Goal: Task Accomplishment & Management: Manage account settings

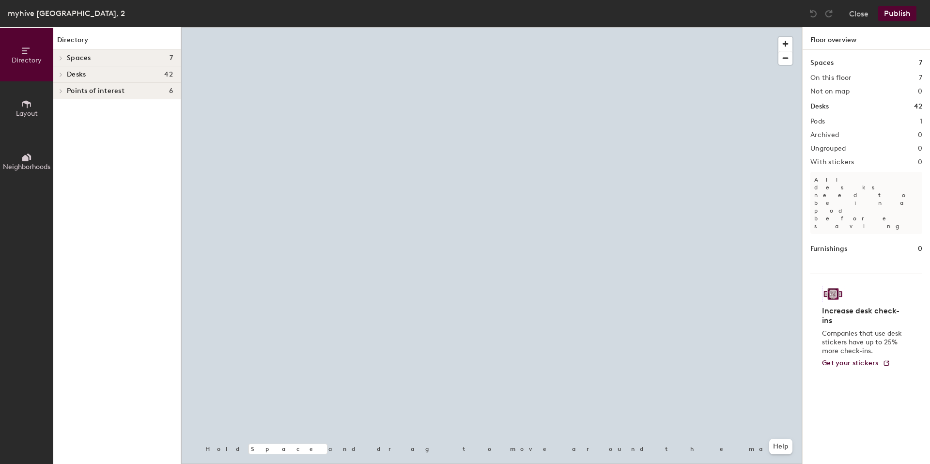
click at [32, 104] on button "Layout" at bounding box center [26, 107] width 53 height 53
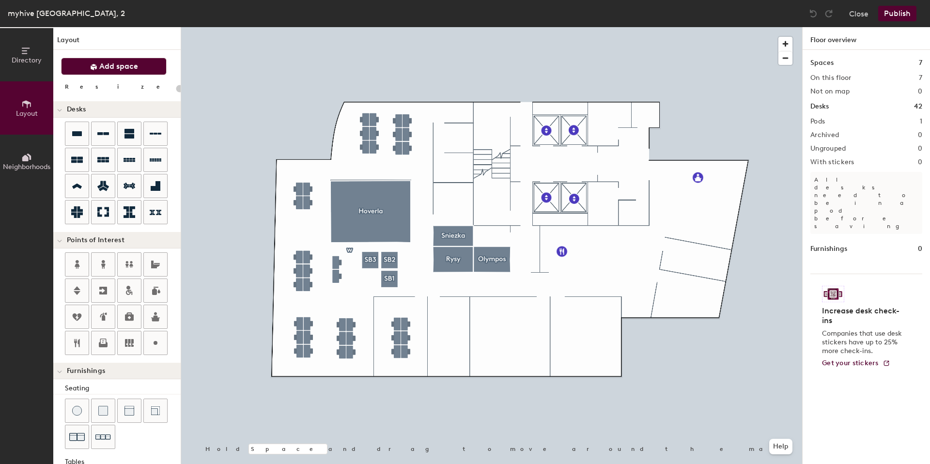
click at [111, 70] on span "Add space" at bounding box center [118, 67] width 39 height 10
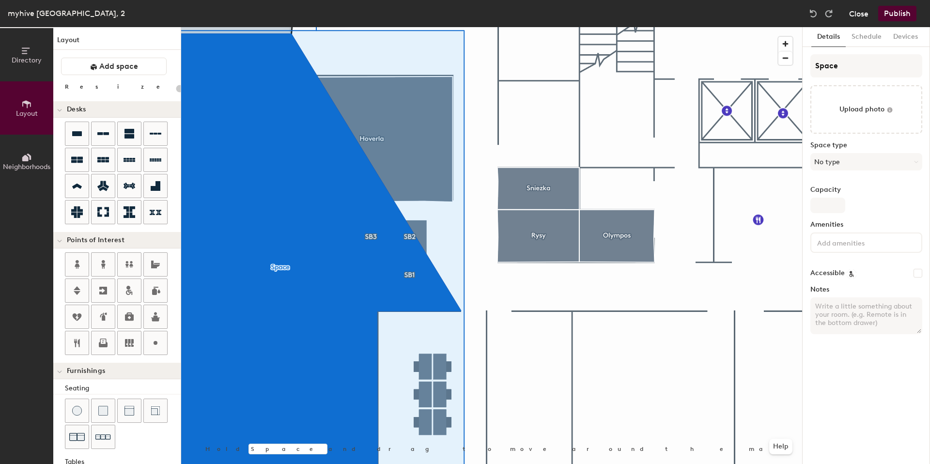
click at [854, 14] on button "Close" at bounding box center [858, 13] width 19 height 15
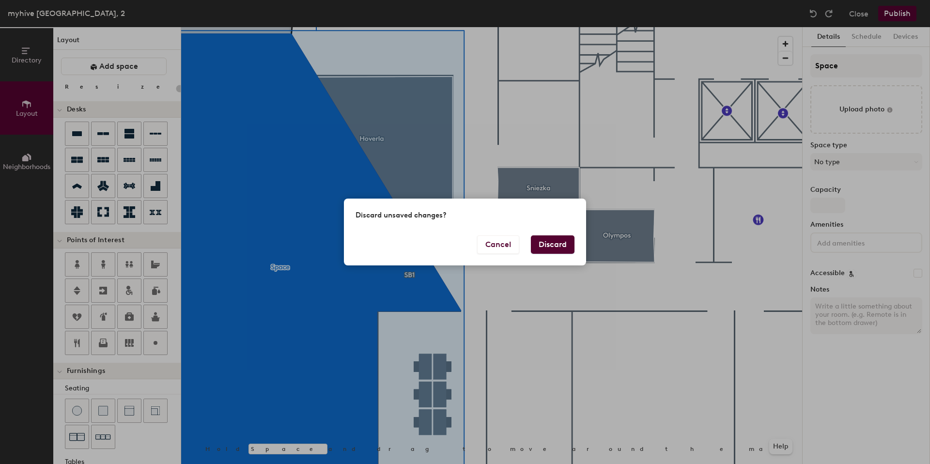
click at [557, 243] on button "Discard" at bounding box center [553, 244] width 44 height 18
type input "20"
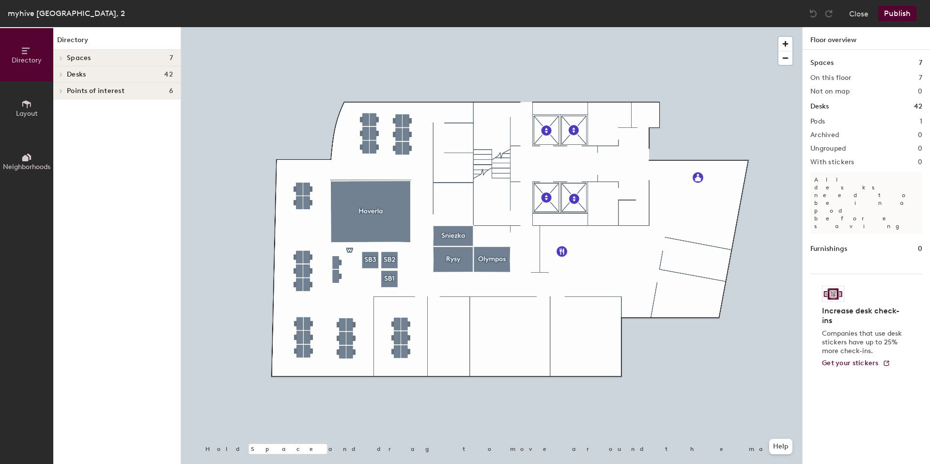
click at [36, 100] on button "Layout" at bounding box center [26, 107] width 53 height 53
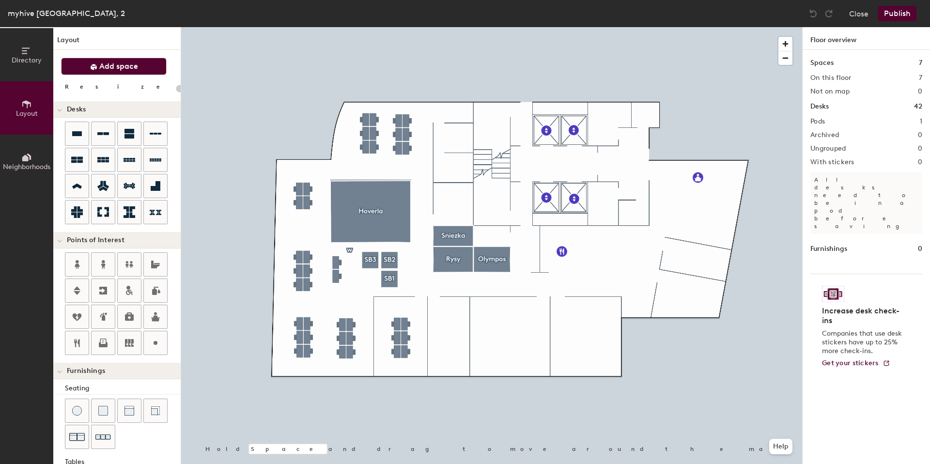
click at [124, 67] on span "Add space" at bounding box center [118, 67] width 39 height 10
click at [113, 64] on span "Add space" at bounding box center [118, 67] width 39 height 10
click at [137, 70] on span "Add space" at bounding box center [118, 67] width 39 height 10
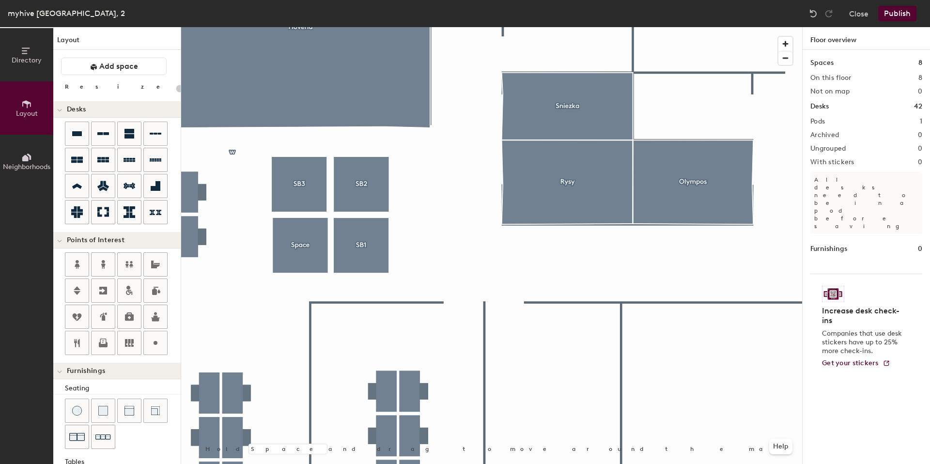
click at [303, 27] on div at bounding box center [491, 27] width 621 height 0
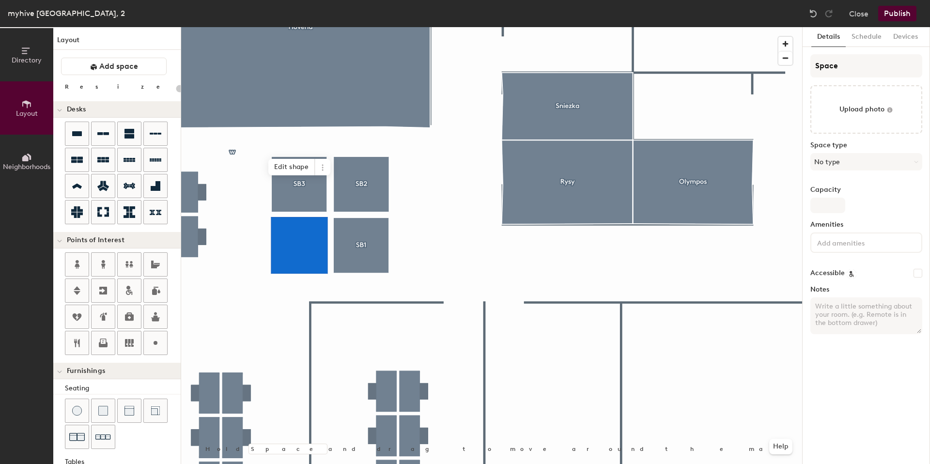
click at [362, 27] on div at bounding box center [491, 27] width 621 height 0
type input "20"
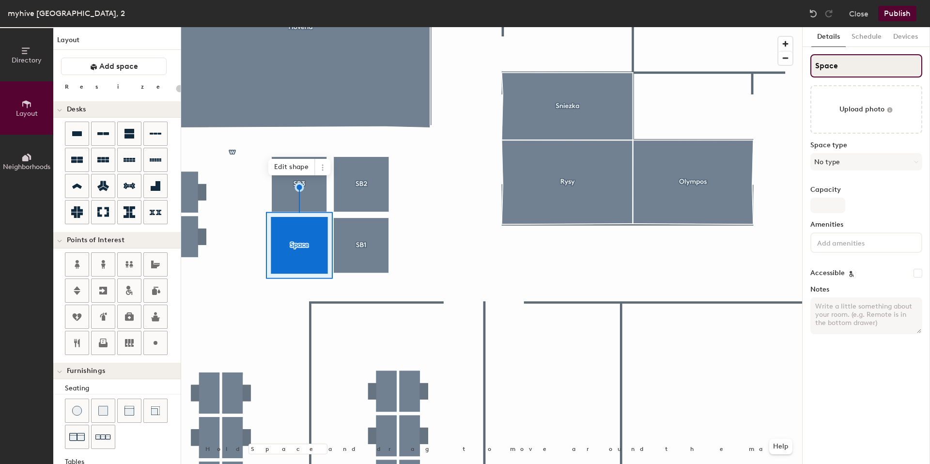
click at [863, 67] on input "Space" at bounding box center [866, 65] width 112 height 23
type input "І"
type input "20"
type input "ІИ"
type input "20"
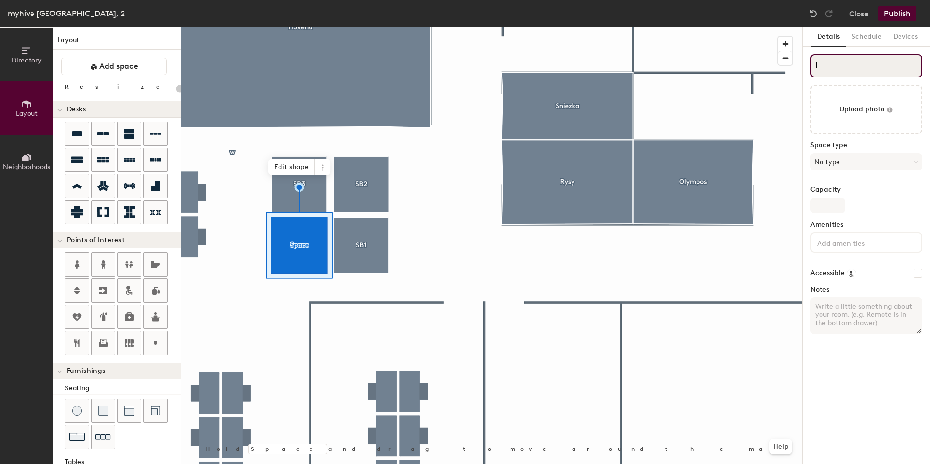
type input "І"
type input "20"
type input "ІS"
type input "20"
type input "І"
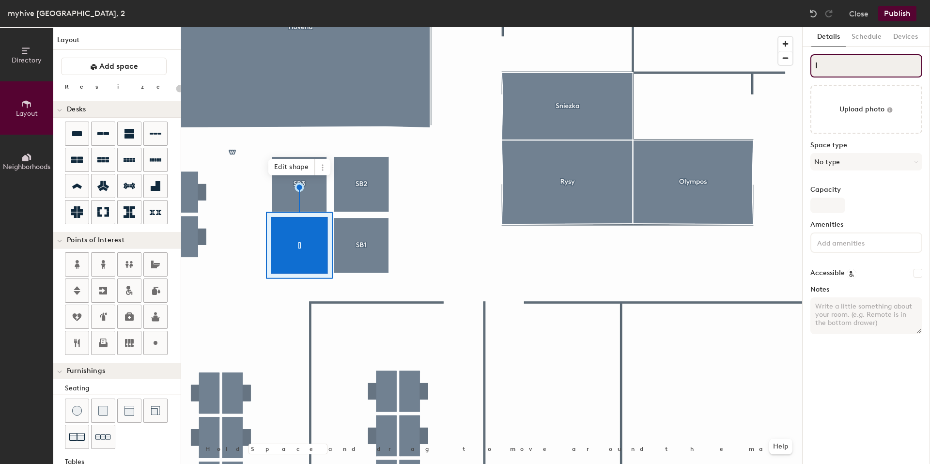
type input "20"
type input "ІS"
type input "20"
type input "І"
type input "20"
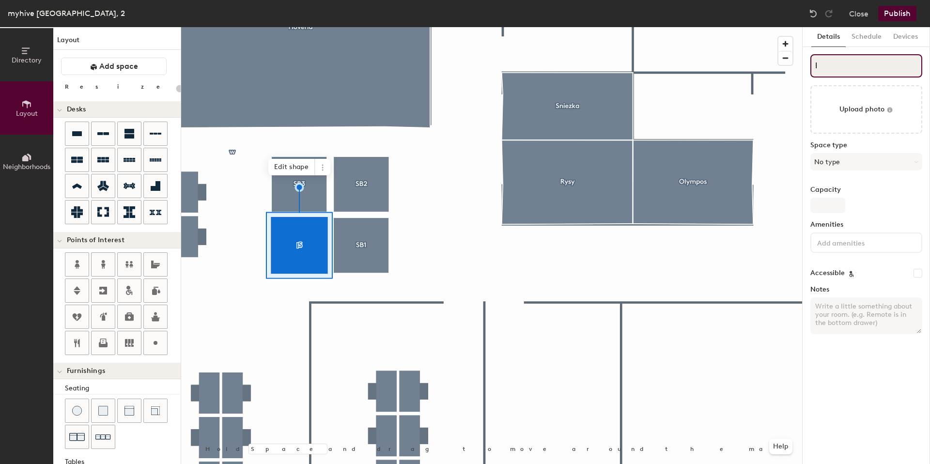
type input "І"
type input "20"
type input "І"
type input "20"
drag, startPoint x: 832, startPoint y: 59, endPoint x: 826, endPoint y: 64, distance: 7.5
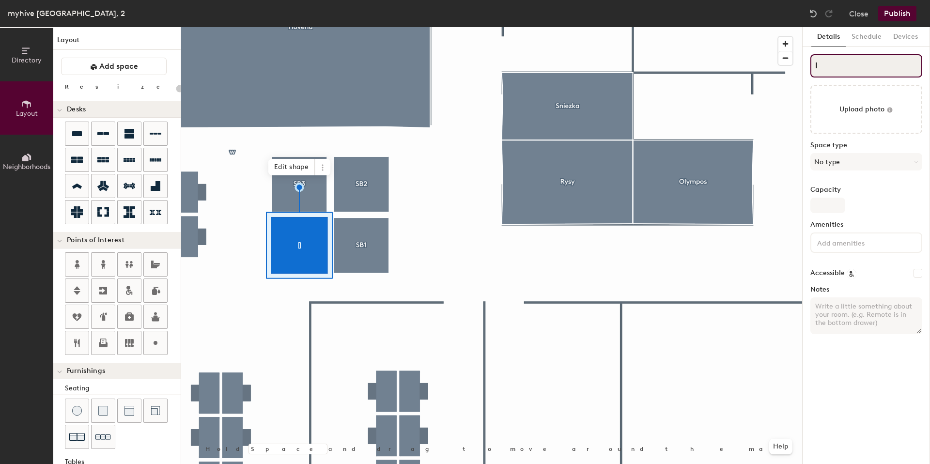
click at [831, 60] on input "І" at bounding box center [866, 65] width 112 height 23
type input "ІS"
type input "20"
type input "ІSD"
type input "20"
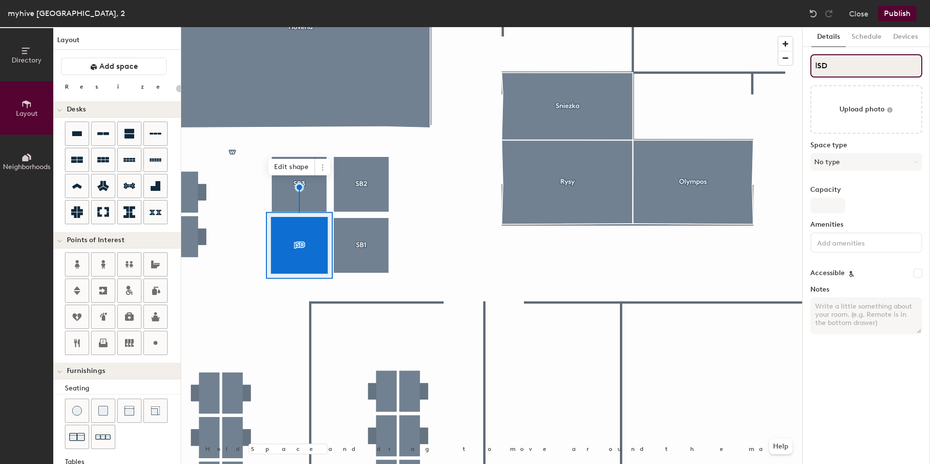
type input "SD"
type input "20"
type input "S"
type input "20"
type input "SB"
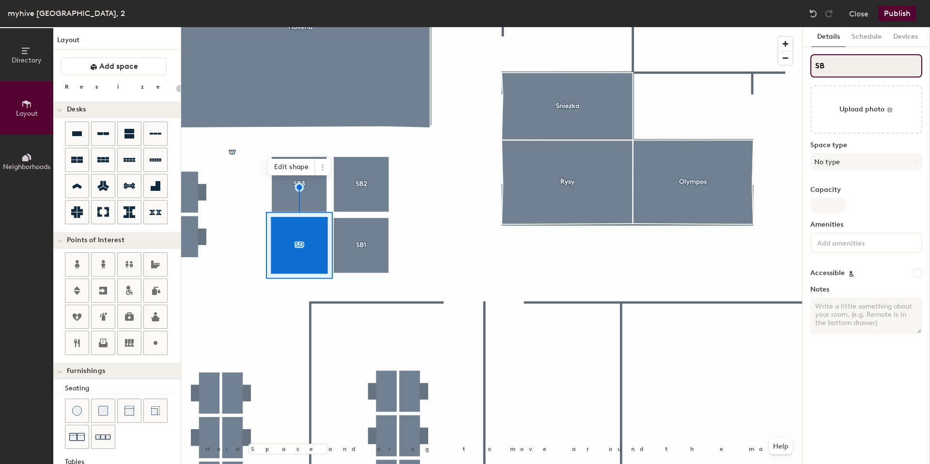
type input "20"
type input "SB"
type input "20"
type input "SB 6"
type input "20"
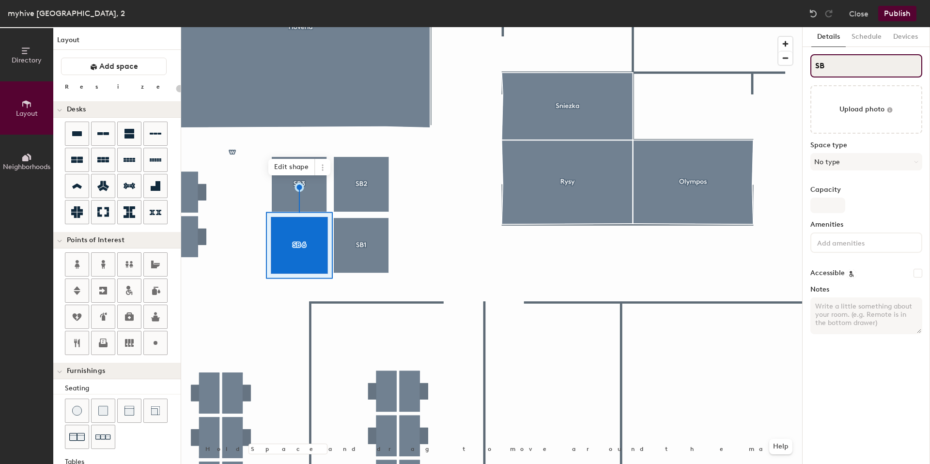
type input "SB"
type input "20"
type input "SB6"
type input "20"
type input "SB6"
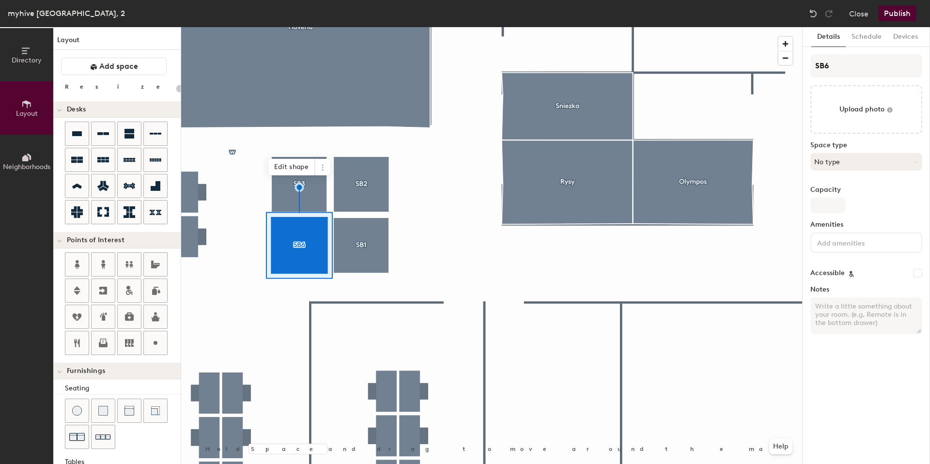
click at [867, 160] on button "No type" at bounding box center [866, 161] width 112 height 17
click at [829, 167] on button "No type" at bounding box center [866, 161] width 112 height 17
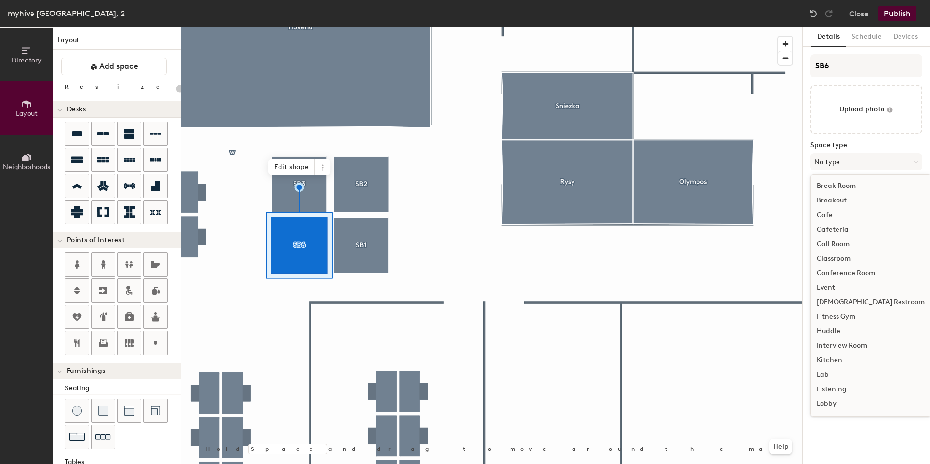
scroll to position [217, 0]
click at [846, 230] on div "Meeting Room" at bounding box center [871, 230] width 120 height 15
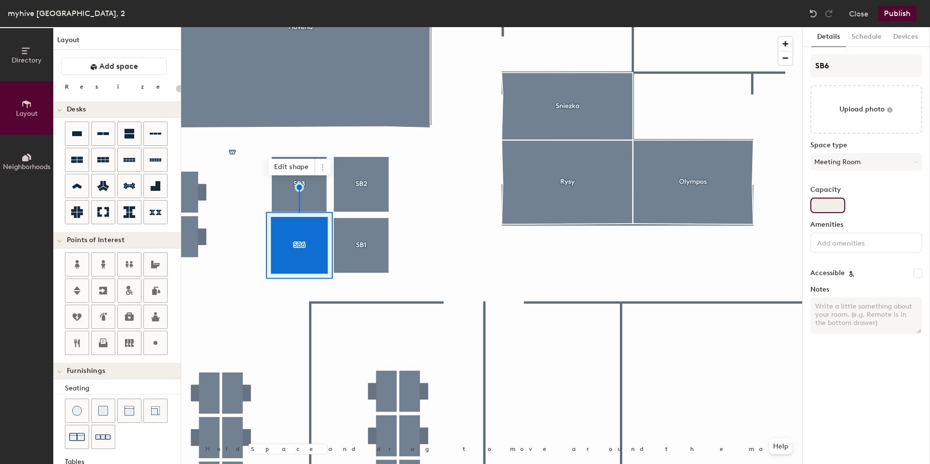
click at [821, 203] on input "Capacity" at bounding box center [827, 205] width 35 height 15
type input "20"
type input "1"
type input "20"
type input "1"
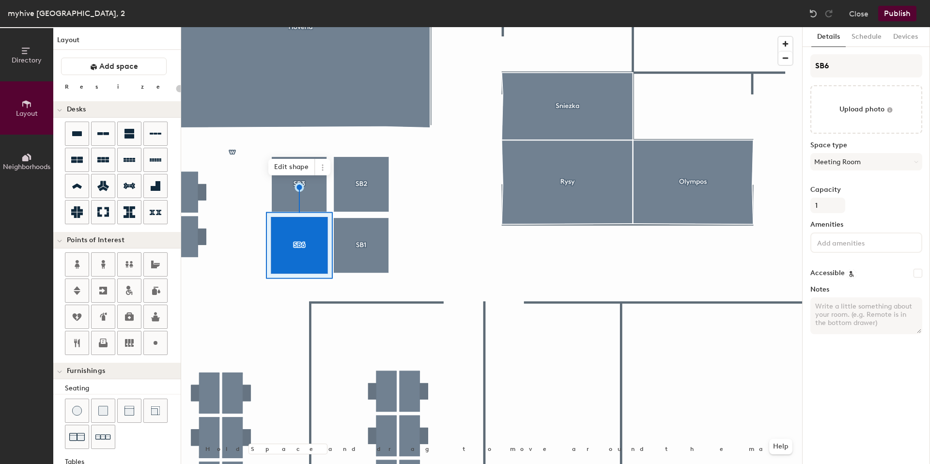
click at [859, 216] on div "SB6 Upload photo Space type Meeting Room Capacity 1 Amenities Accessible Notes" at bounding box center [866, 198] width 112 height 288
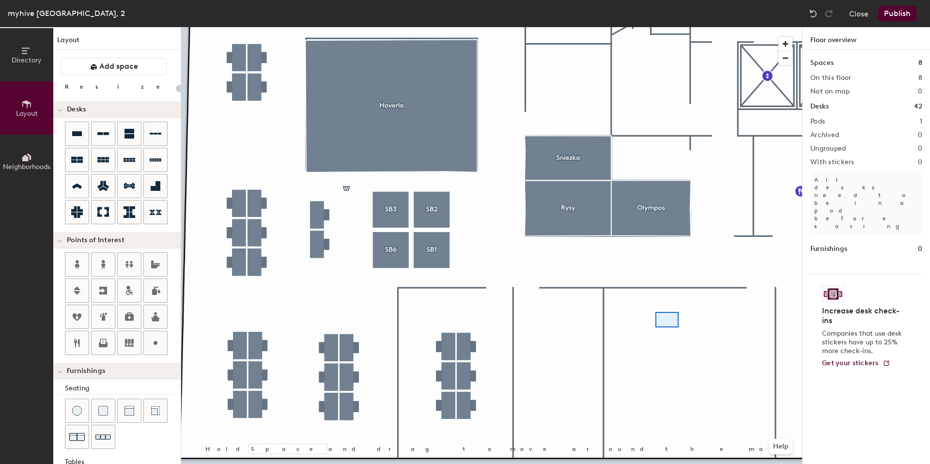
click at [655, 27] on div at bounding box center [491, 27] width 621 height 0
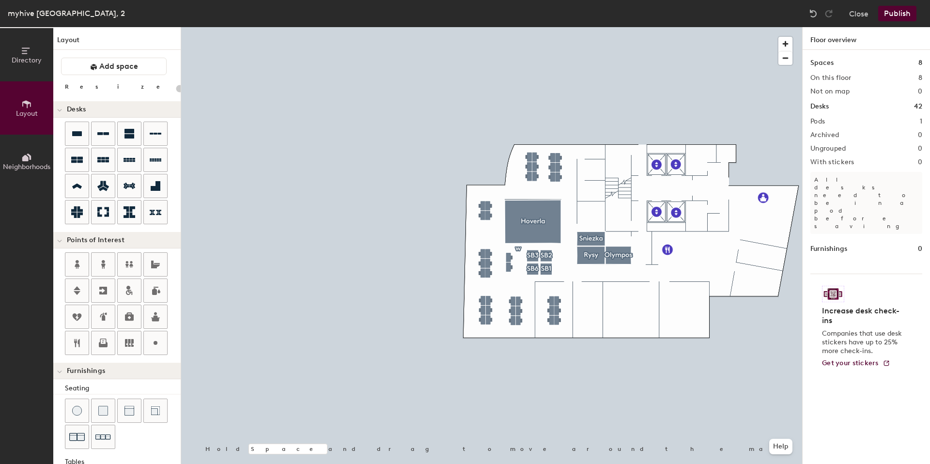
click at [660, 27] on div at bounding box center [491, 27] width 621 height 0
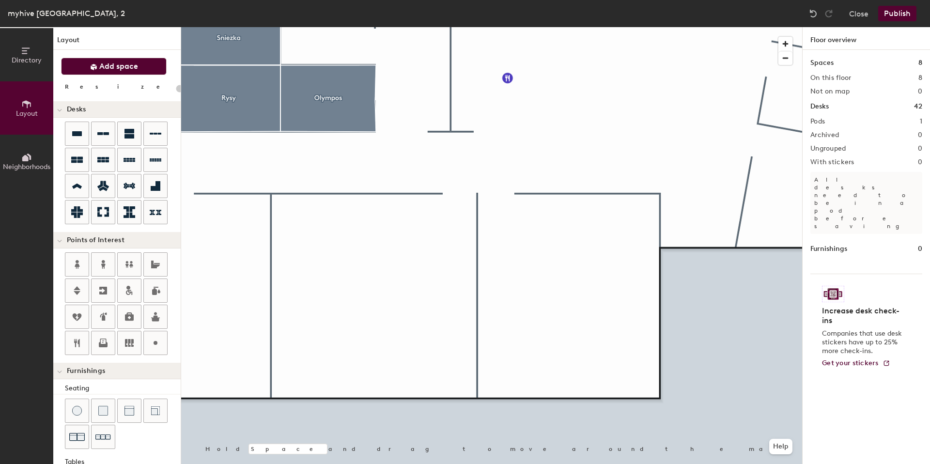
click at [136, 65] on span "Add space" at bounding box center [118, 67] width 39 height 10
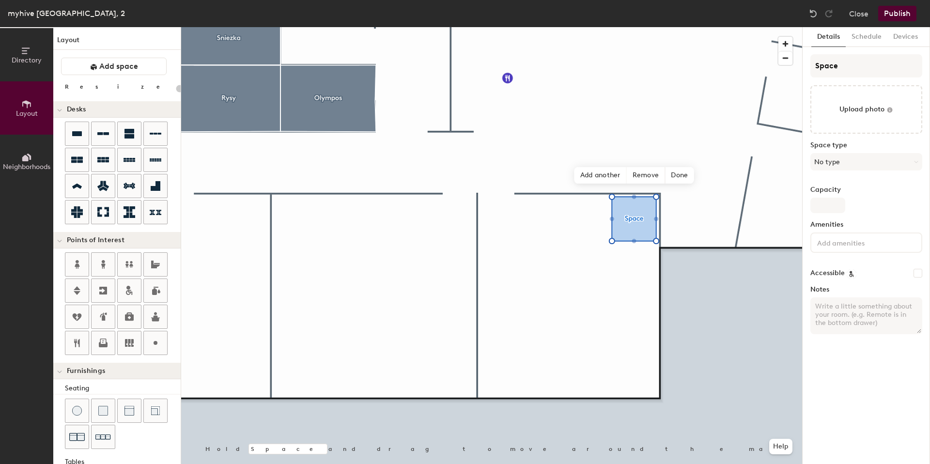
type input "20"
click at [846, 62] on input "Space" at bounding box center [866, 65] width 112 height 23
type input "S"
type input "20"
type input "SB"
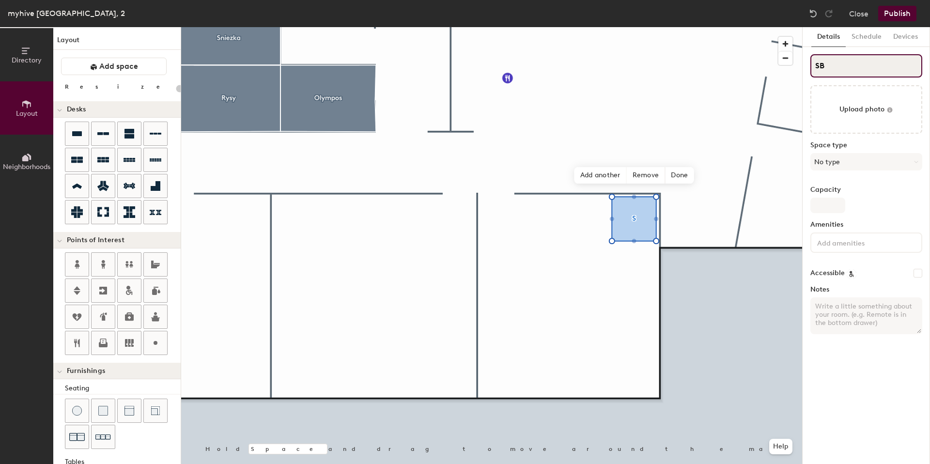
type input "20"
type input "SB5"
type input "20"
type input "SB5"
click at [843, 169] on button "No type" at bounding box center [866, 161] width 112 height 17
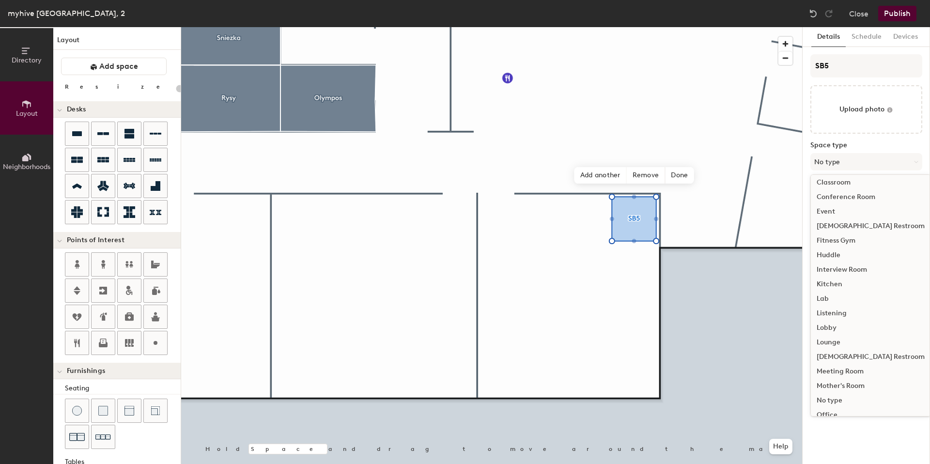
scroll to position [181, 0]
click at [840, 271] on div "Meeting Room" at bounding box center [871, 267] width 120 height 15
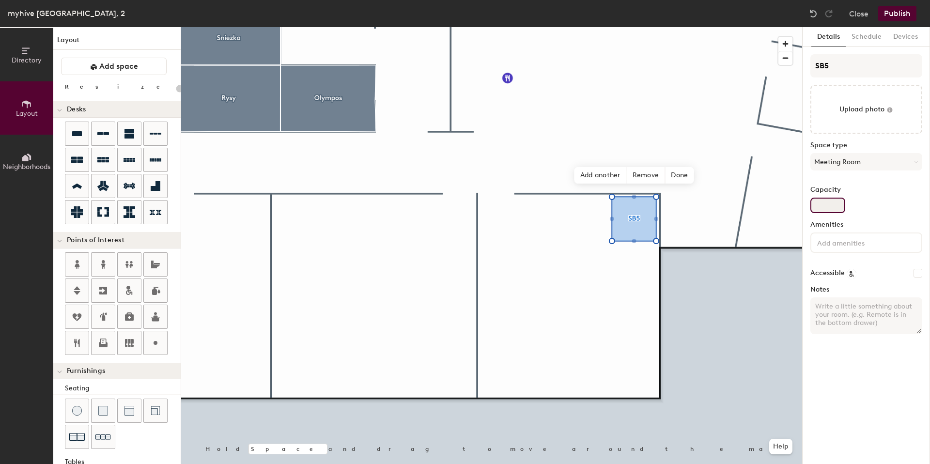
click at [834, 204] on input "Capacity" at bounding box center [827, 205] width 35 height 15
type input "20"
type input "1"
type input "20"
type input "1"
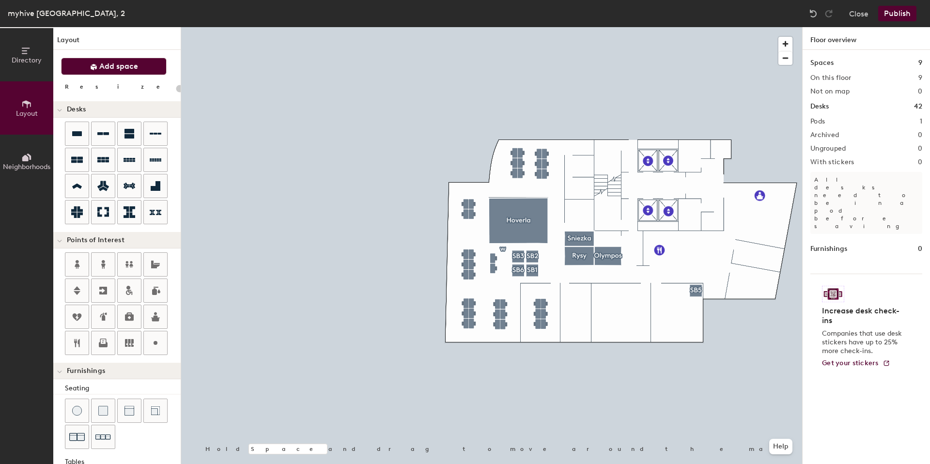
click at [107, 68] on span "Add space" at bounding box center [118, 67] width 39 height 10
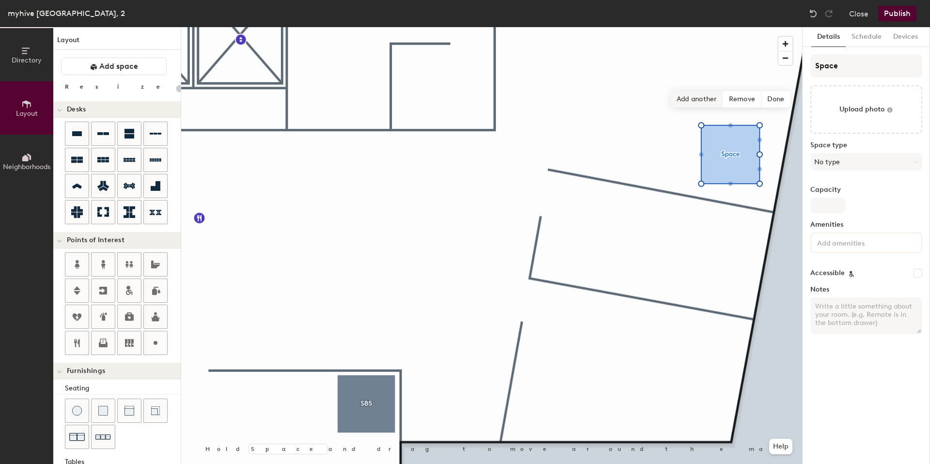
click at [708, 104] on span "Add another" at bounding box center [697, 99] width 52 height 16
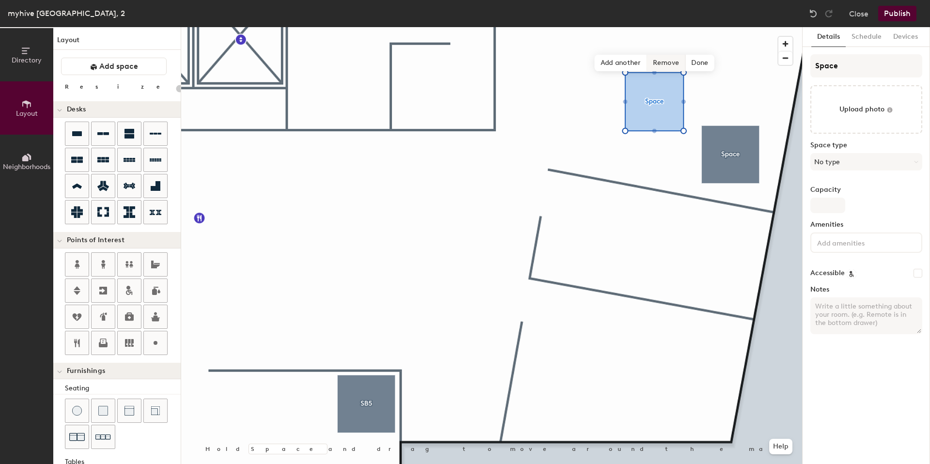
click at [670, 62] on span "Remove" at bounding box center [666, 63] width 39 height 16
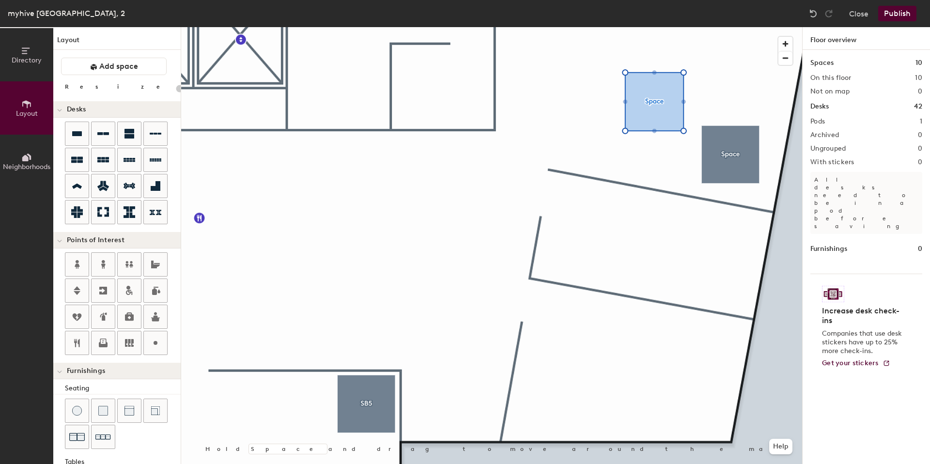
click at [729, 27] on div at bounding box center [491, 27] width 621 height 0
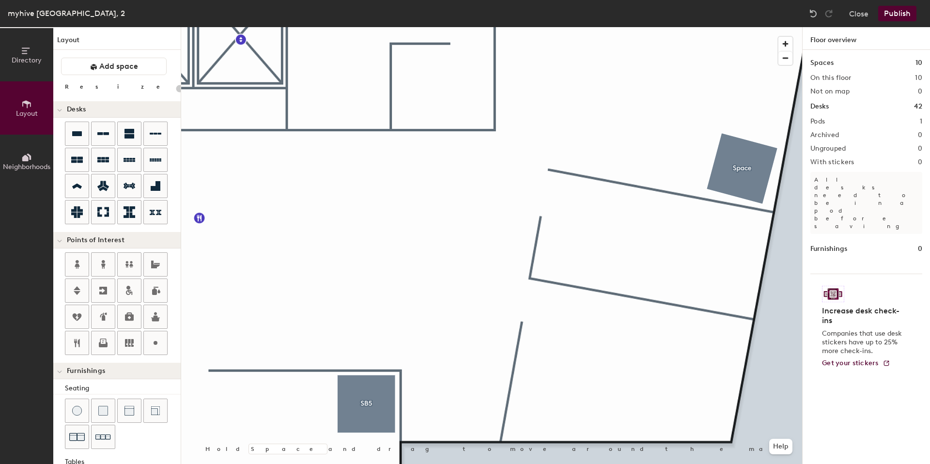
click at [746, 27] on div at bounding box center [491, 27] width 621 height 0
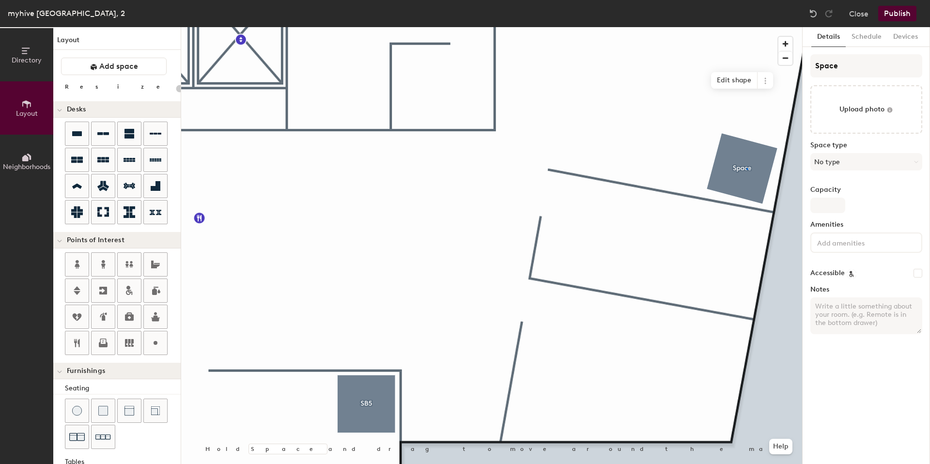
click at [746, 168] on div at bounding box center [747, 169] width 2 height 2
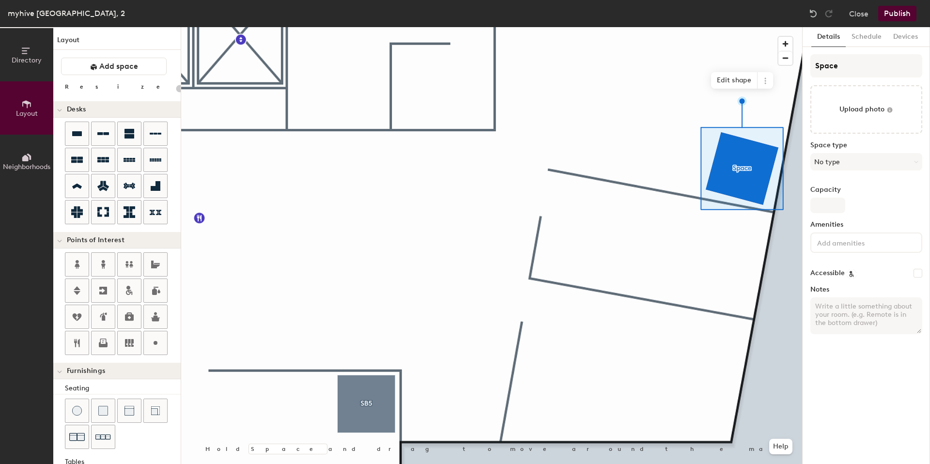
type input "20"
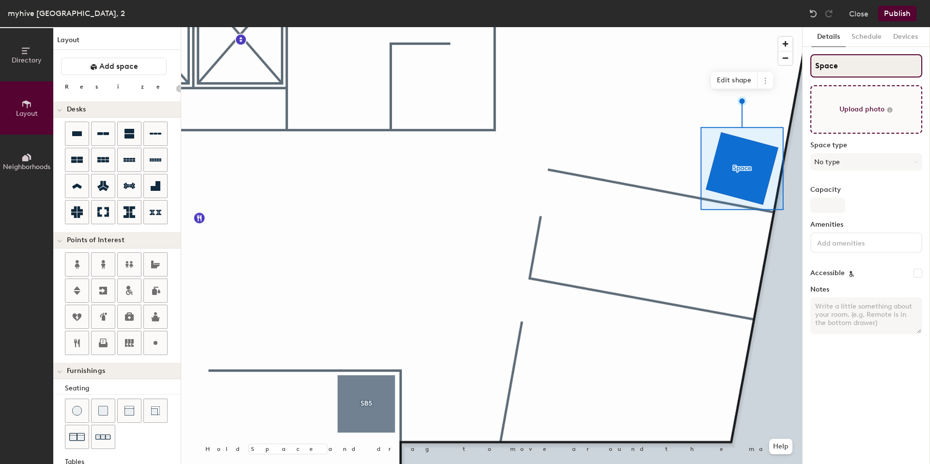
click at [846, 65] on input "Space" at bounding box center [866, 65] width 112 height 23
type input "Spac"
type input "20"
type input "S"
type input "20"
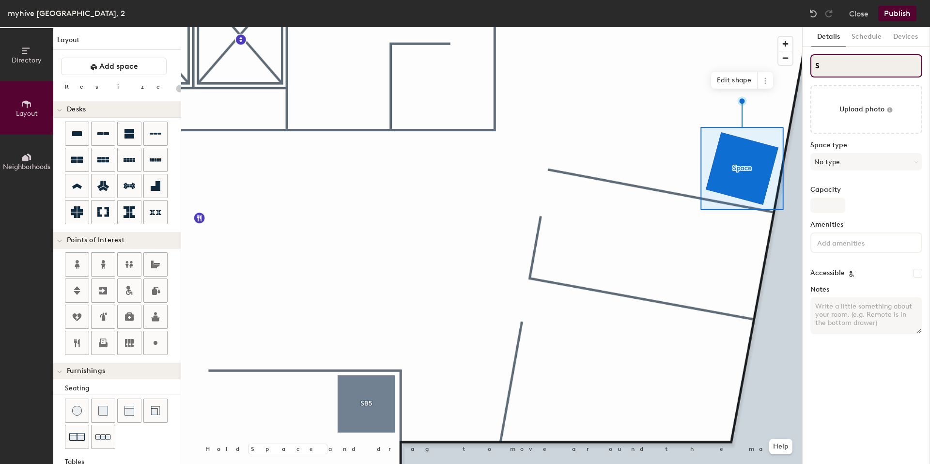
type input "SB"
type input "20"
type input "SB4"
type input "20"
type input "SB4"
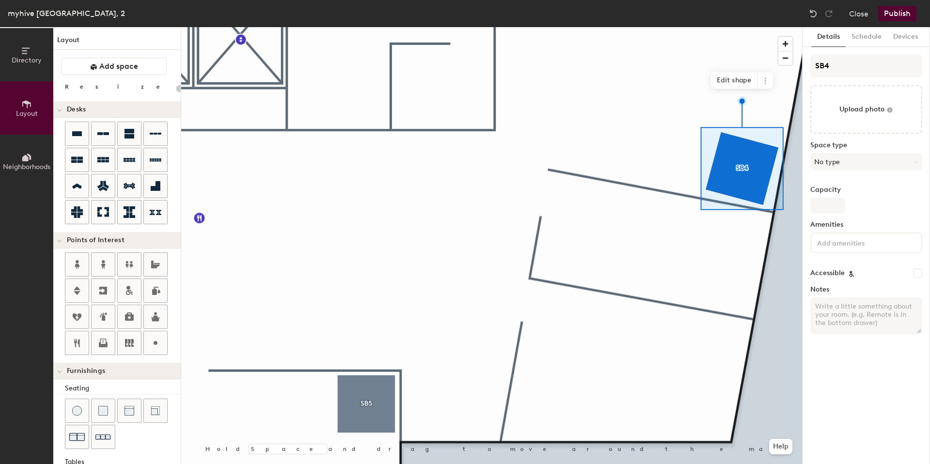
click at [617, 27] on div at bounding box center [491, 27] width 621 height 0
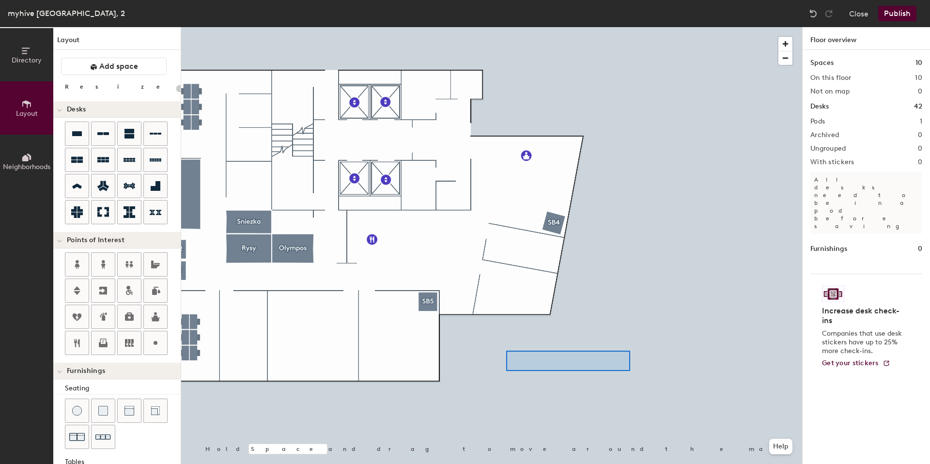
click at [572, 27] on div at bounding box center [491, 27] width 621 height 0
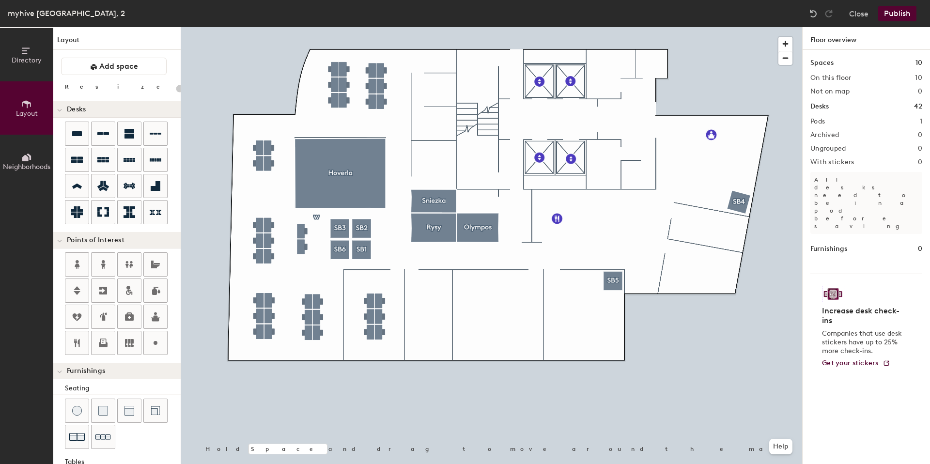
click at [896, 10] on button "Publish" at bounding box center [897, 13] width 38 height 15
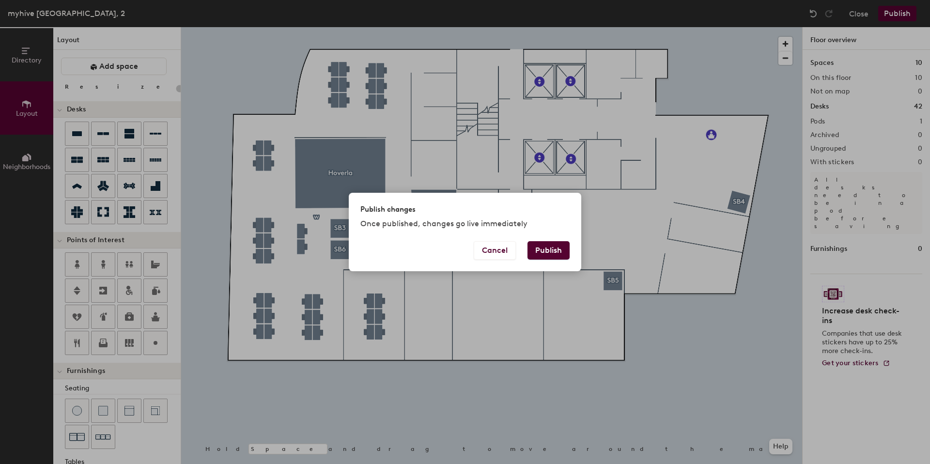
click at [703, 329] on div "Publish changes Once published, changes go live immediately Cancel Publish" at bounding box center [465, 232] width 930 height 464
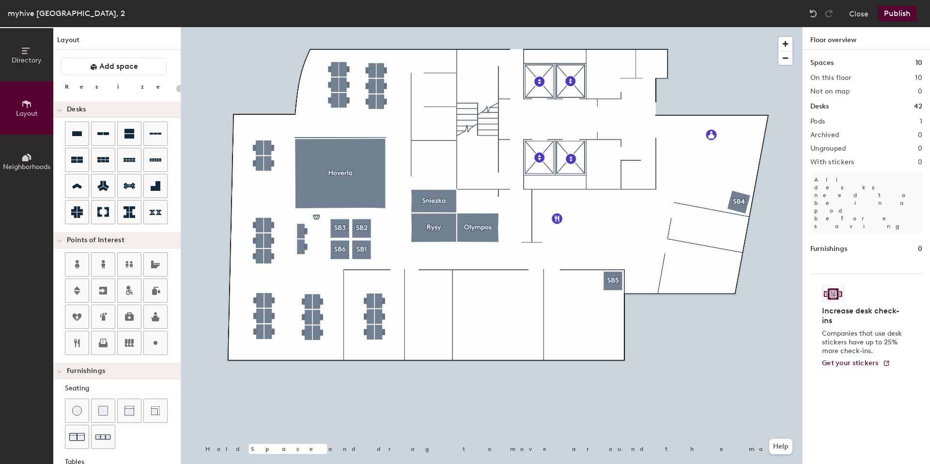
click at [900, 17] on button "Publish" at bounding box center [897, 13] width 38 height 15
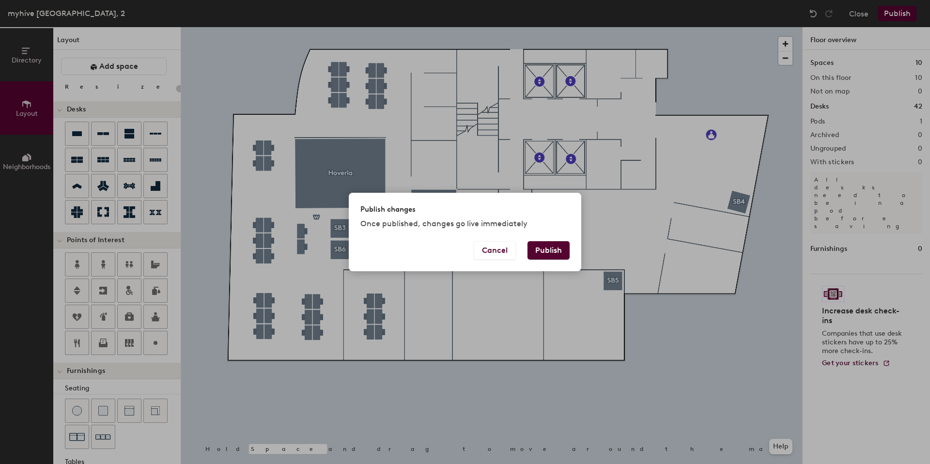
click at [552, 256] on button "Publish" at bounding box center [548, 250] width 42 height 18
type input "20"
